Goal: Navigation & Orientation: Find specific page/section

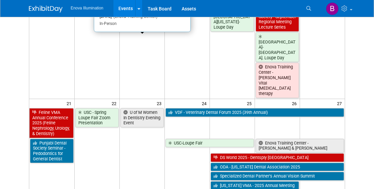
scroll to position [565, 0]
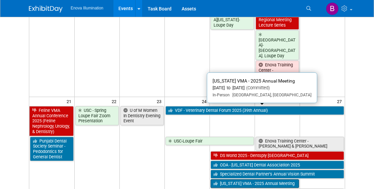
click at [237, 179] on link "[US_STATE] VMA - 2025 Annual Meeting" at bounding box center [254, 183] width 88 height 9
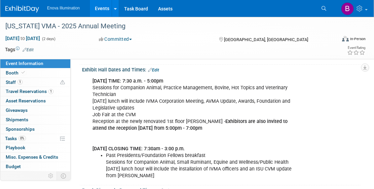
scroll to position [187, 0]
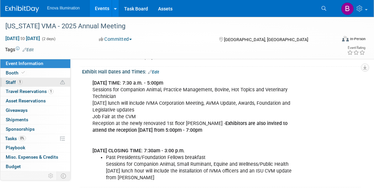
click at [33, 84] on link "1 Staff 1" at bounding box center [35, 82] width 70 height 9
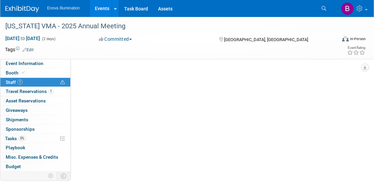
scroll to position [0, 0]
click at [100, 11] on link "Events" at bounding box center [102, 8] width 25 height 17
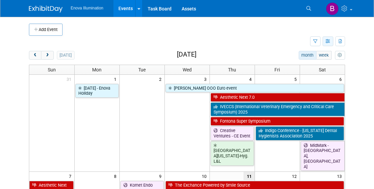
click at [329, 39] on button "button" at bounding box center [327, 41] width 11 height 10
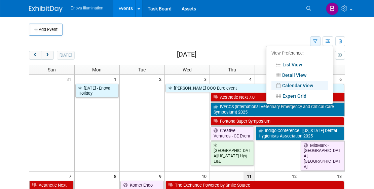
click at [314, 41] on icon "button" at bounding box center [315, 41] width 4 height 4
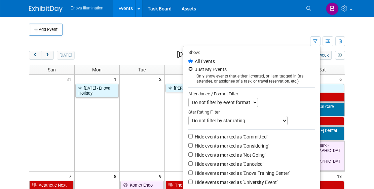
click at [189, 69] on input "Just My Events" at bounding box center [190, 69] width 4 height 4
radio input "true"
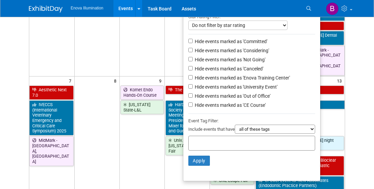
scroll to position [95, 0]
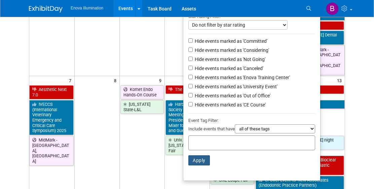
click at [196, 161] on button "Apply" at bounding box center [199, 160] width 22 height 10
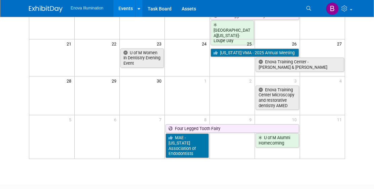
scroll to position [152, 0]
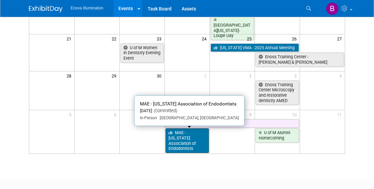
click at [196, 141] on link "MAE - [US_STATE] Association of Endodontists" at bounding box center [186, 140] width 43 height 25
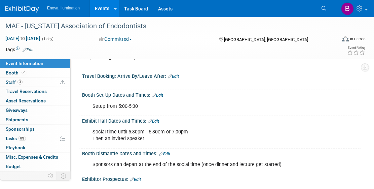
scroll to position [98, 0]
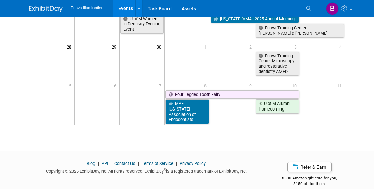
scroll to position [179, 0]
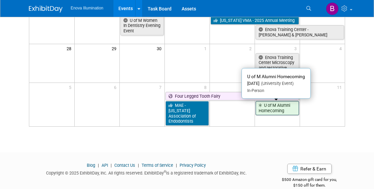
click at [264, 111] on link "U of M Alumni Homecoming" at bounding box center [277, 108] width 43 height 14
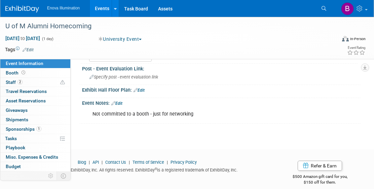
scroll to position [244, 0]
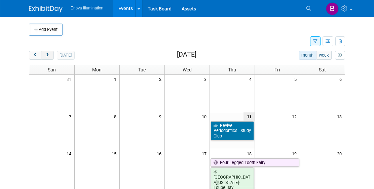
click at [46, 56] on span "next" at bounding box center [47, 55] width 5 height 4
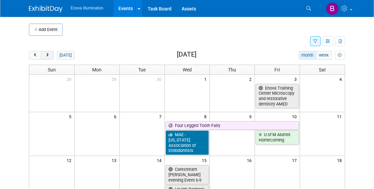
click at [43, 57] on button "next" at bounding box center [47, 55] width 12 height 9
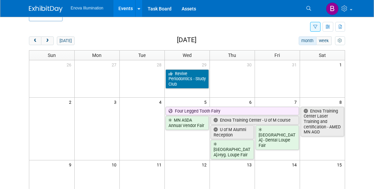
scroll to position [10, 0]
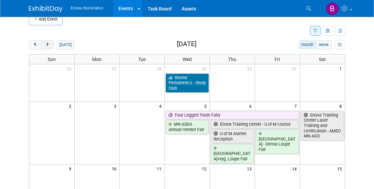
click at [47, 45] on span "next" at bounding box center [47, 45] width 5 height 4
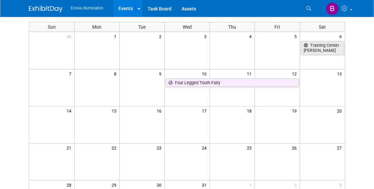
scroll to position [0, 0]
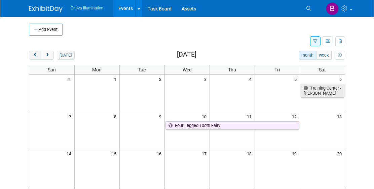
click at [34, 59] on button "prev" at bounding box center [35, 55] width 12 height 9
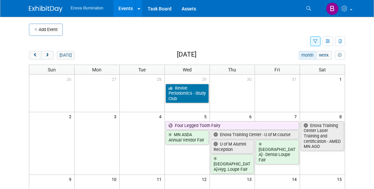
click at [316, 43] on icon "button" at bounding box center [315, 41] width 4 height 4
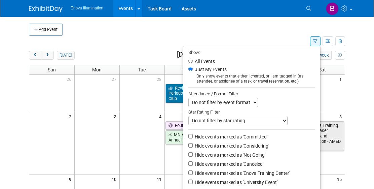
click at [193, 62] on label "All Events" at bounding box center [204, 61] width 22 height 5
click at [191, 62] on input "All Events" at bounding box center [190, 61] width 4 height 4
radio input "true"
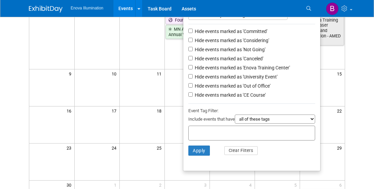
scroll to position [130, 0]
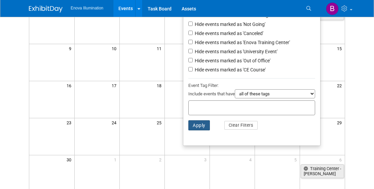
click at [201, 127] on button "Apply" at bounding box center [199, 125] width 22 height 10
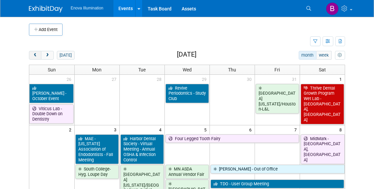
click at [33, 59] on button "prev" at bounding box center [35, 55] width 12 height 9
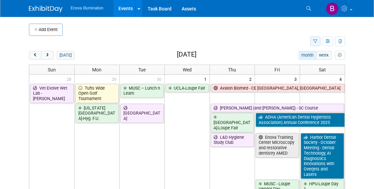
click at [315, 42] on icon "button" at bounding box center [315, 41] width 4 height 4
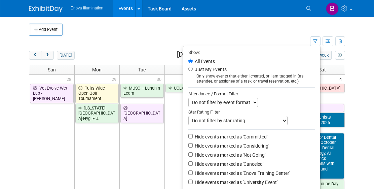
click at [212, 68] on label "Just My Events" at bounding box center [209, 69] width 33 height 7
click at [193, 68] on input "Just My Events" at bounding box center [190, 69] width 4 height 4
radio input "true"
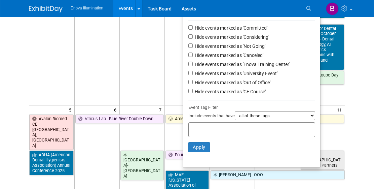
scroll to position [162, 0]
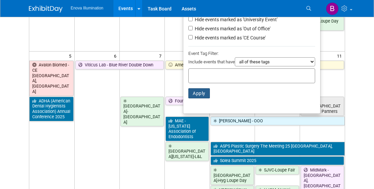
click at [196, 95] on button "Apply" at bounding box center [199, 93] width 22 height 10
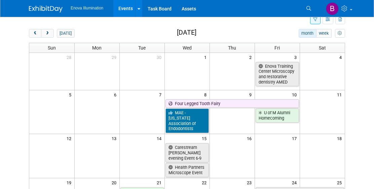
scroll to position [22, 0]
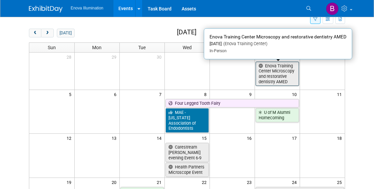
click at [264, 71] on link "Enova Training Center Microscopy and restorative dentistry AMED" at bounding box center [277, 74] width 43 height 25
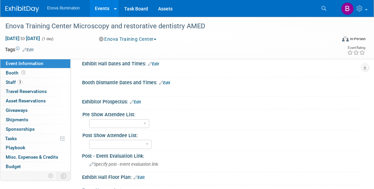
scroll to position [235, 0]
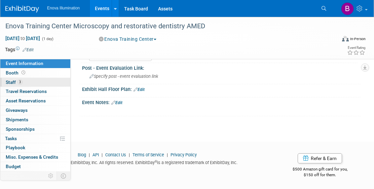
click at [50, 81] on link "3 Staff 3" at bounding box center [35, 82] width 70 height 9
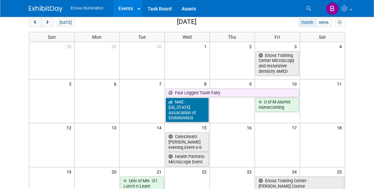
scroll to position [28, 0]
